Goal: Task Accomplishment & Management: Manage account settings

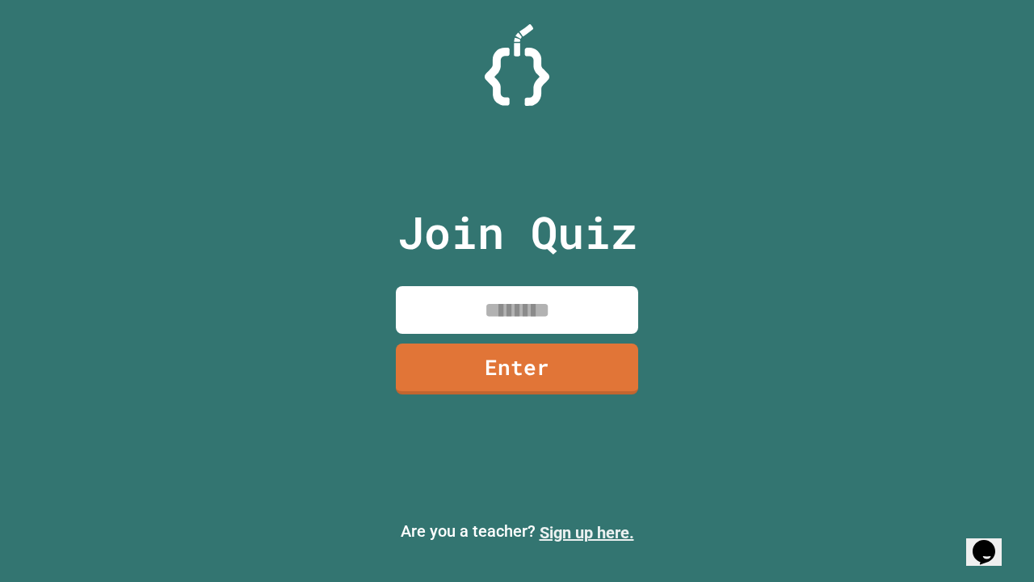
click at [587, 533] on link "Sign up here." at bounding box center [587, 532] width 95 height 19
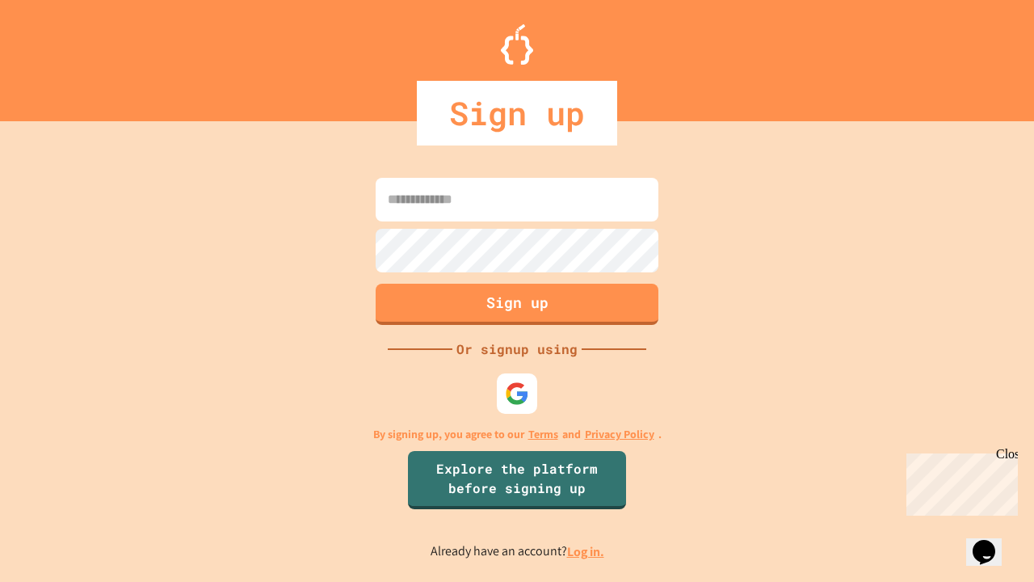
click at [587, 551] on link "Log in." at bounding box center [585, 551] width 37 height 17
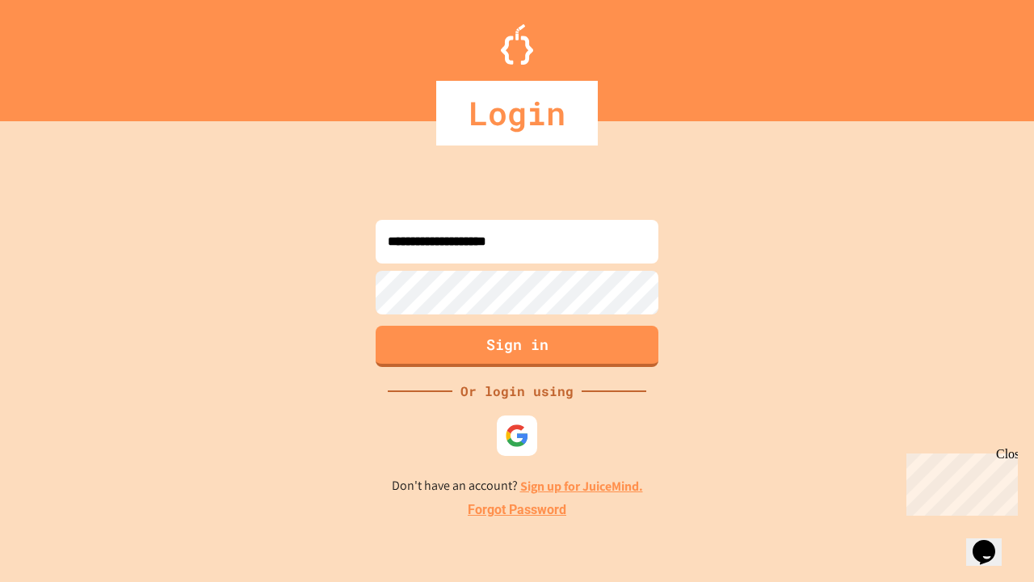
type input "**********"
